Goal: Navigation & Orientation: Find specific page/section

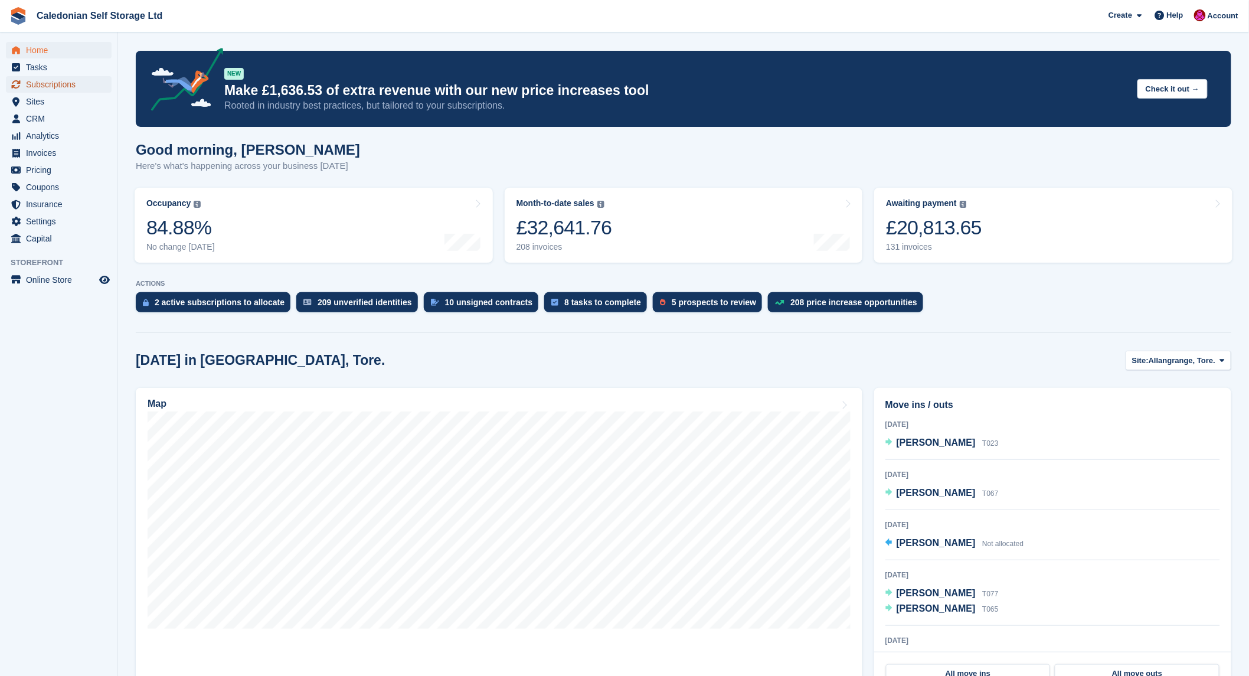
click at [54, 83] on span "Subscriptions" at bounding box center [61, 84] width 71 height 17
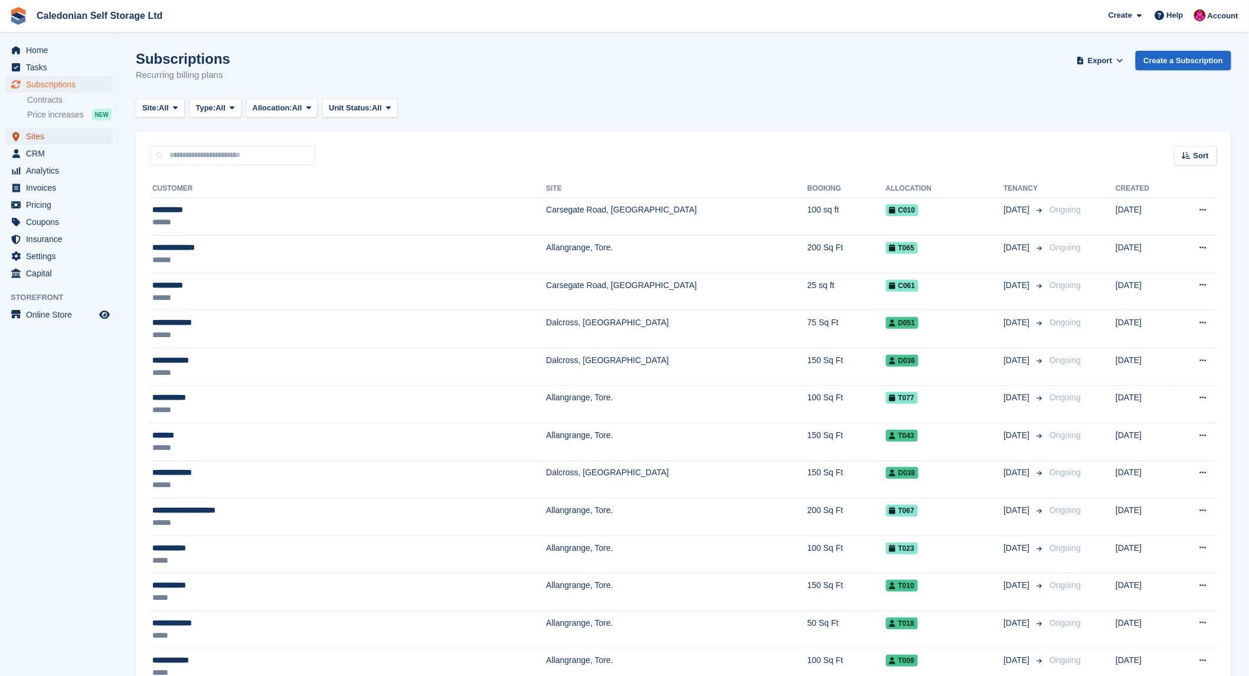
click at [46, 136] on span "Sites" at bounding box center [61, 136] width 71 height 17
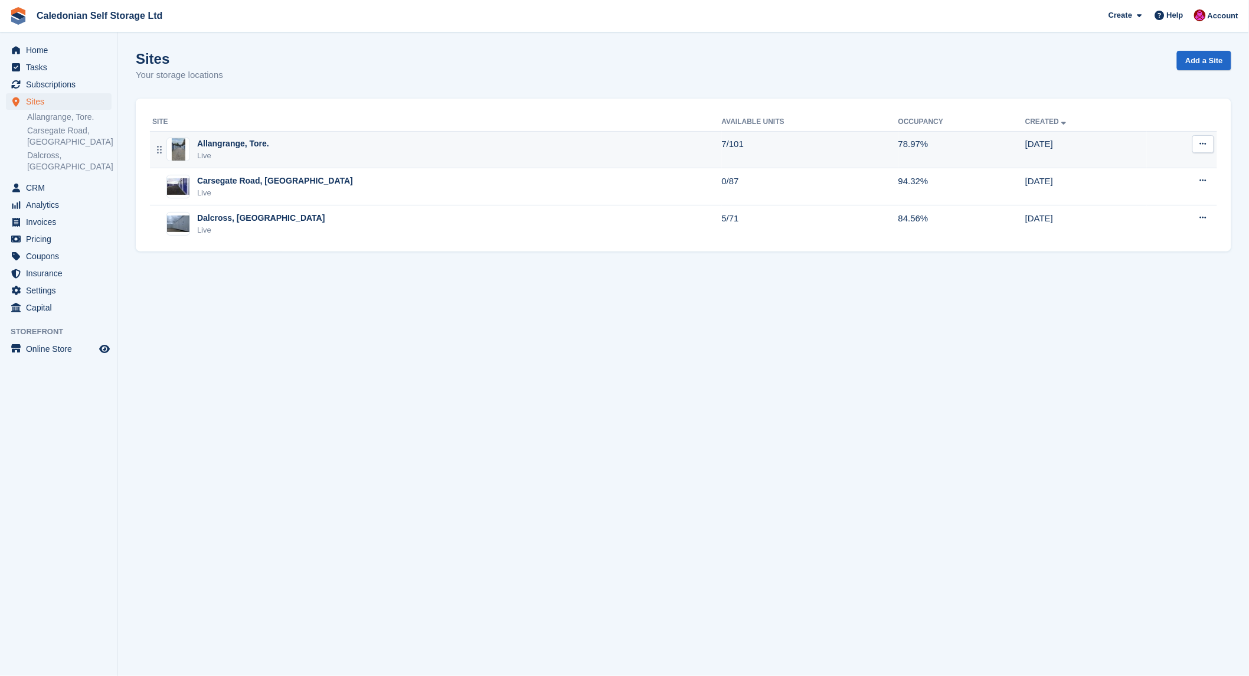
click at [225, 143] on div "Allangrange, Tore." at bounding box center [233, 144] width 72 height 12
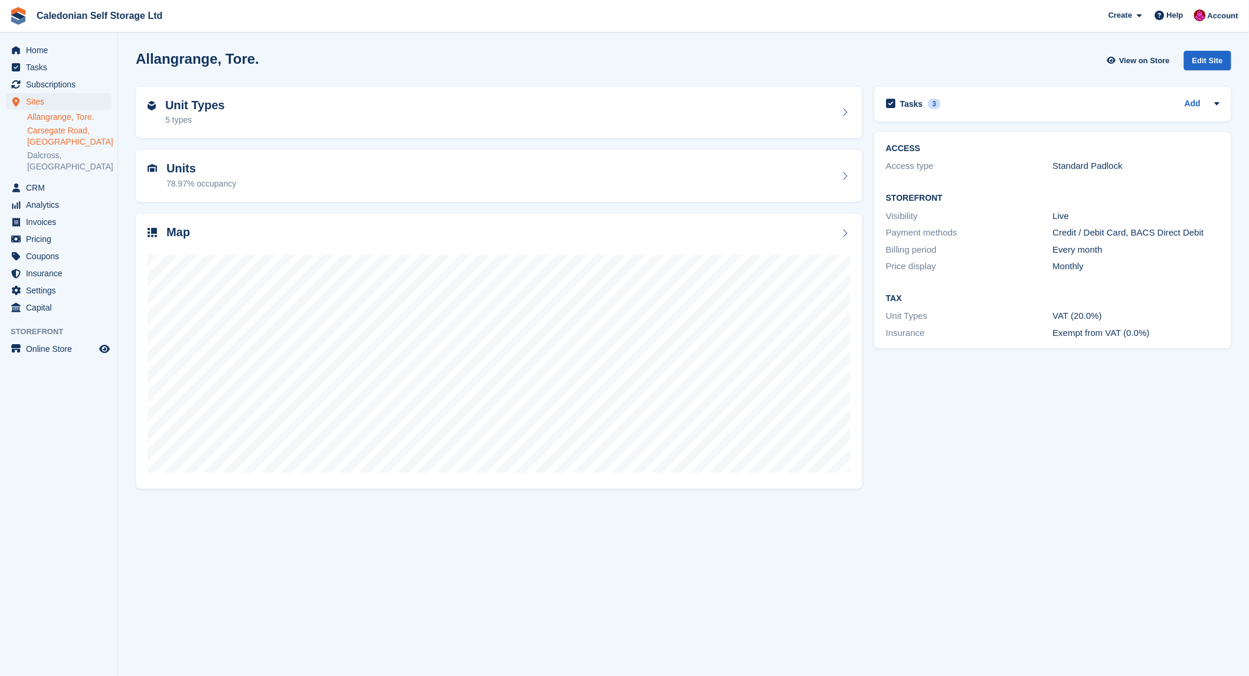
click at [56, 131] on link "Carsegate Road, [GEOGRAPHIC_DATA]" at bounding box center [69, 136] width 84 height 22
click at [907, 100] on h2 "Tasks" at bounding box center [911, 104] width 23 height 11
